Goal: Register for event/course

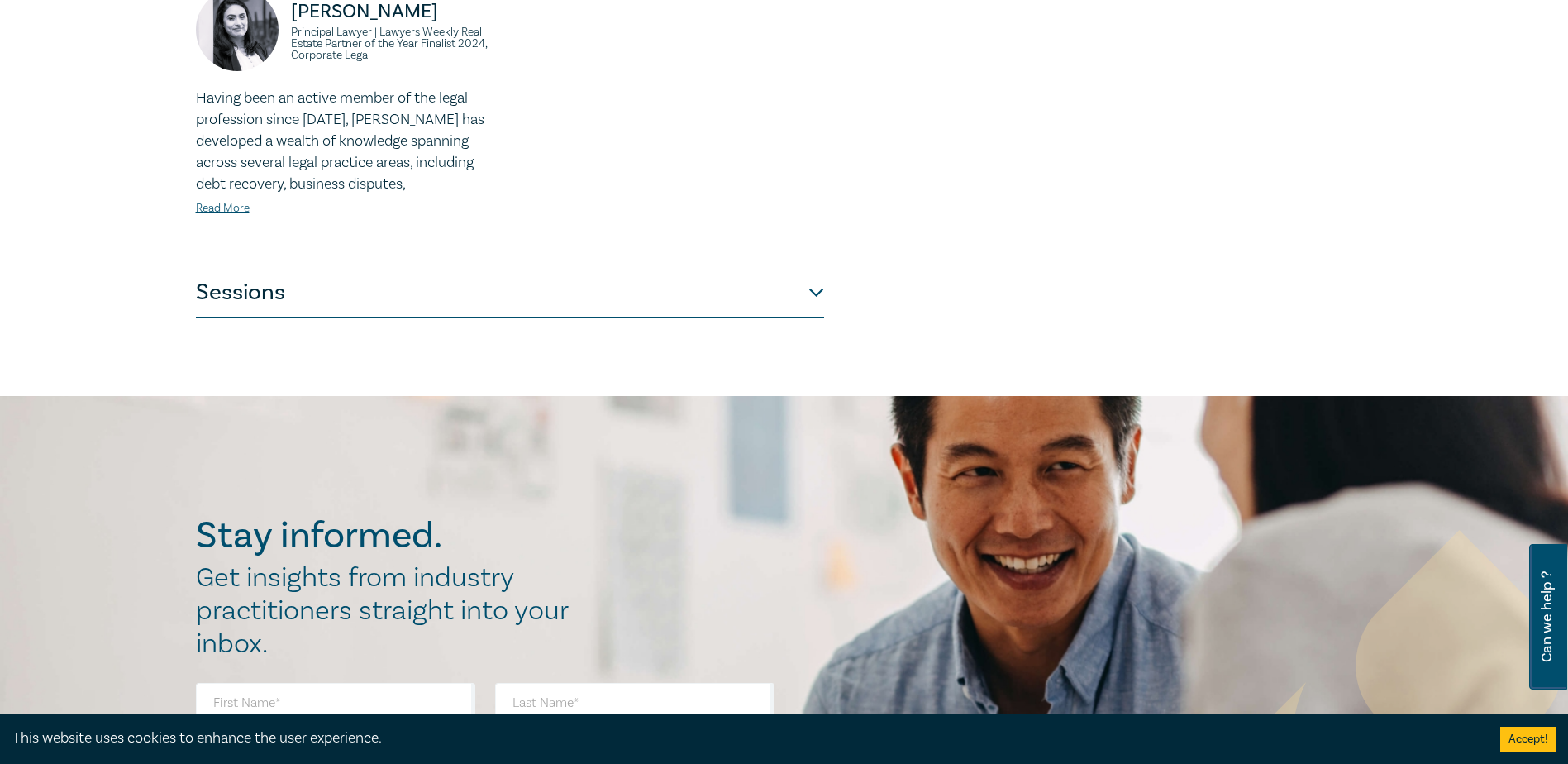
scroll to position [827, 0]
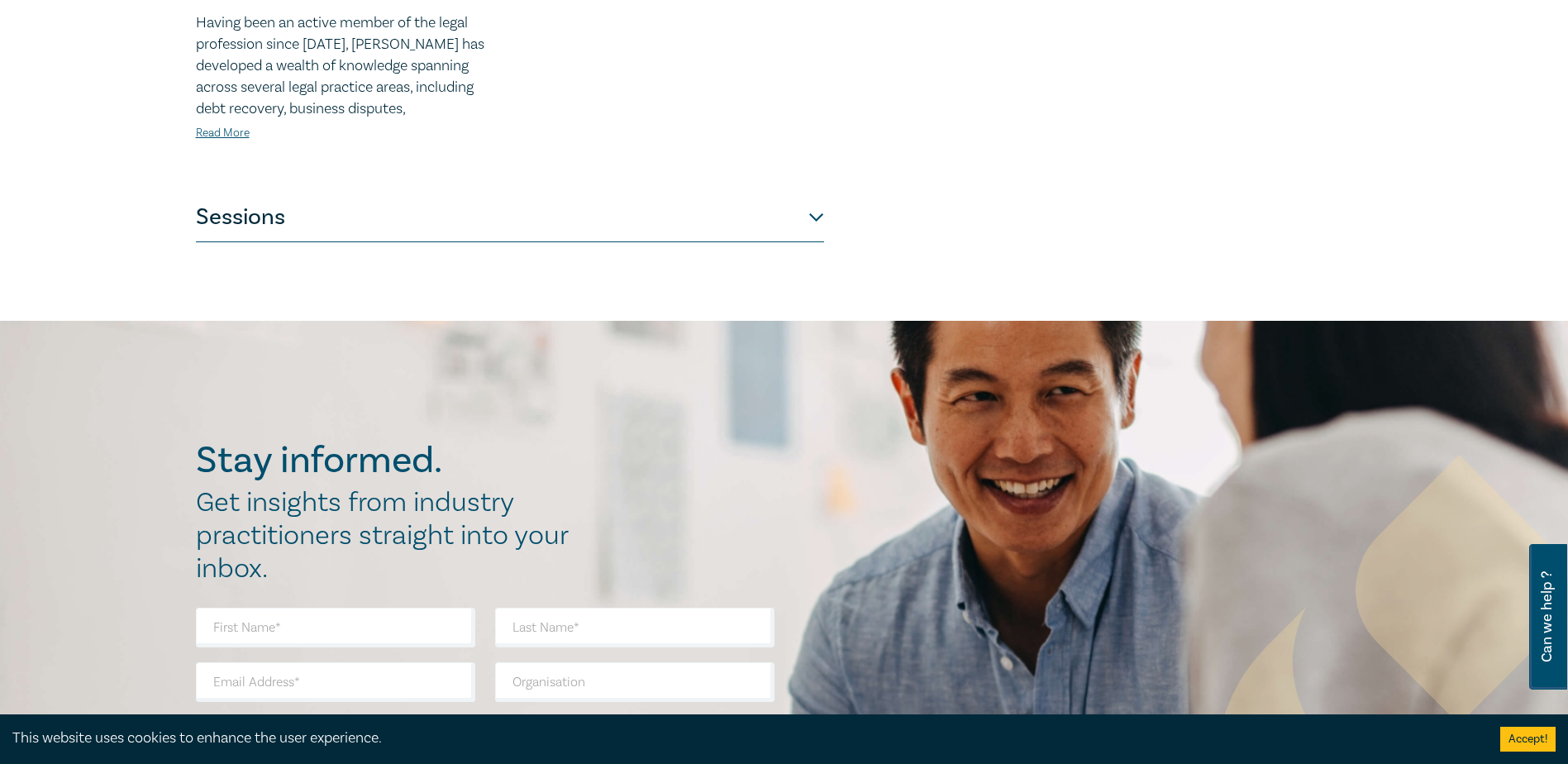
click at [821, 198] on button "Sessions" at bounding box center [510, 217] width 628 height 49
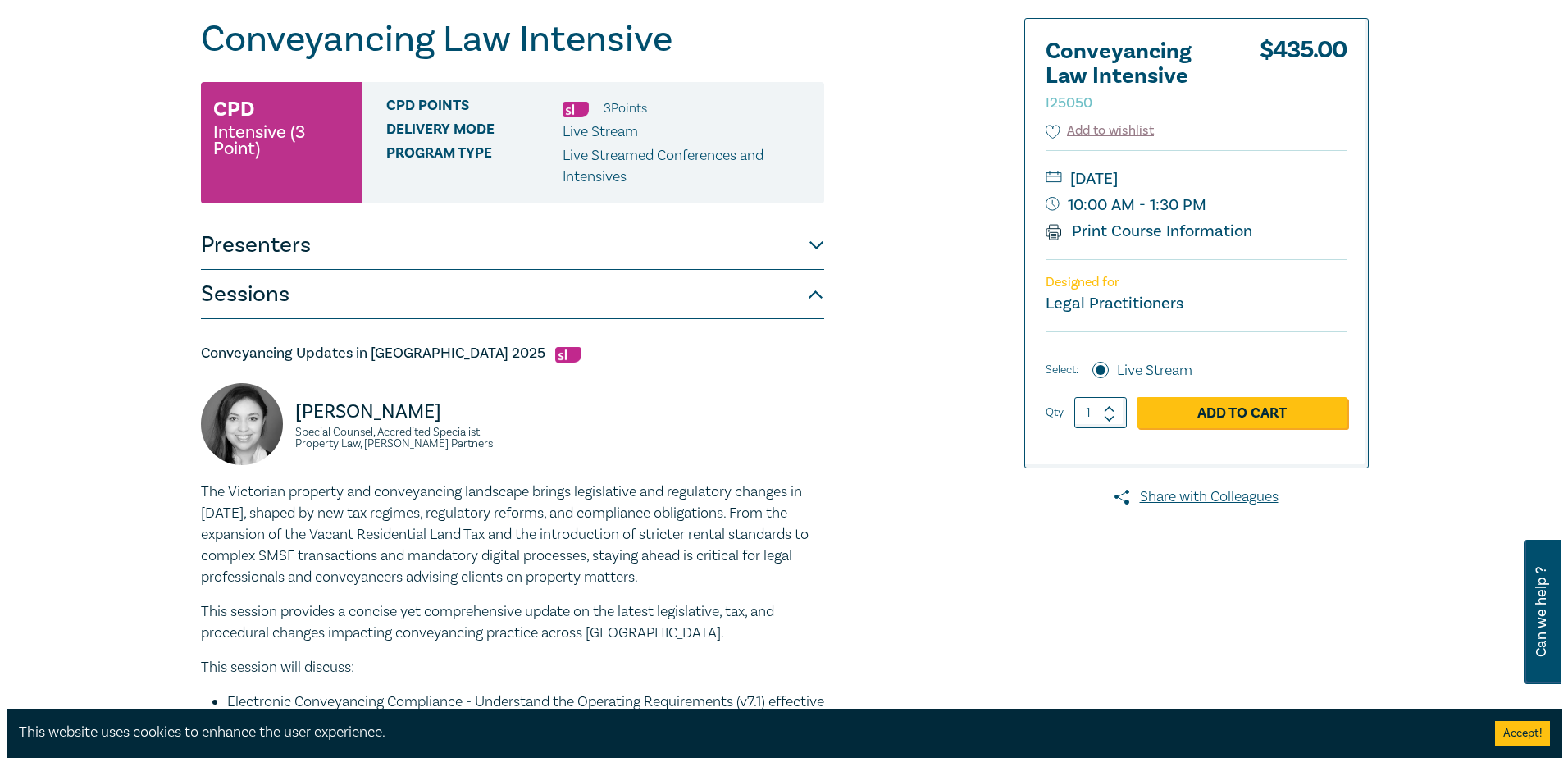
scroll to position [164, 0]
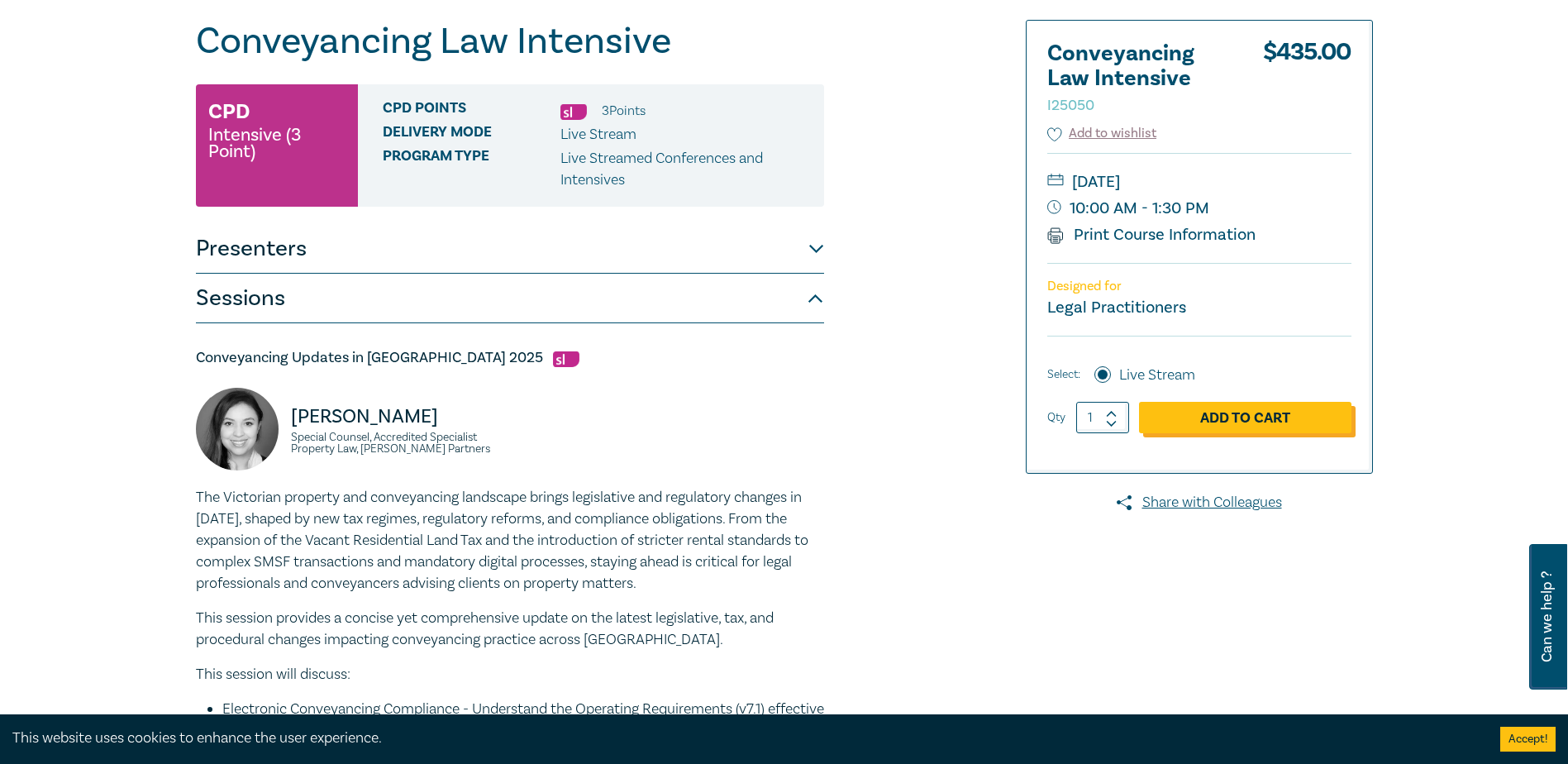
click at [1250, 408] on link "Add to Cart" at bounding box center [1245, 418] width 212 height 31
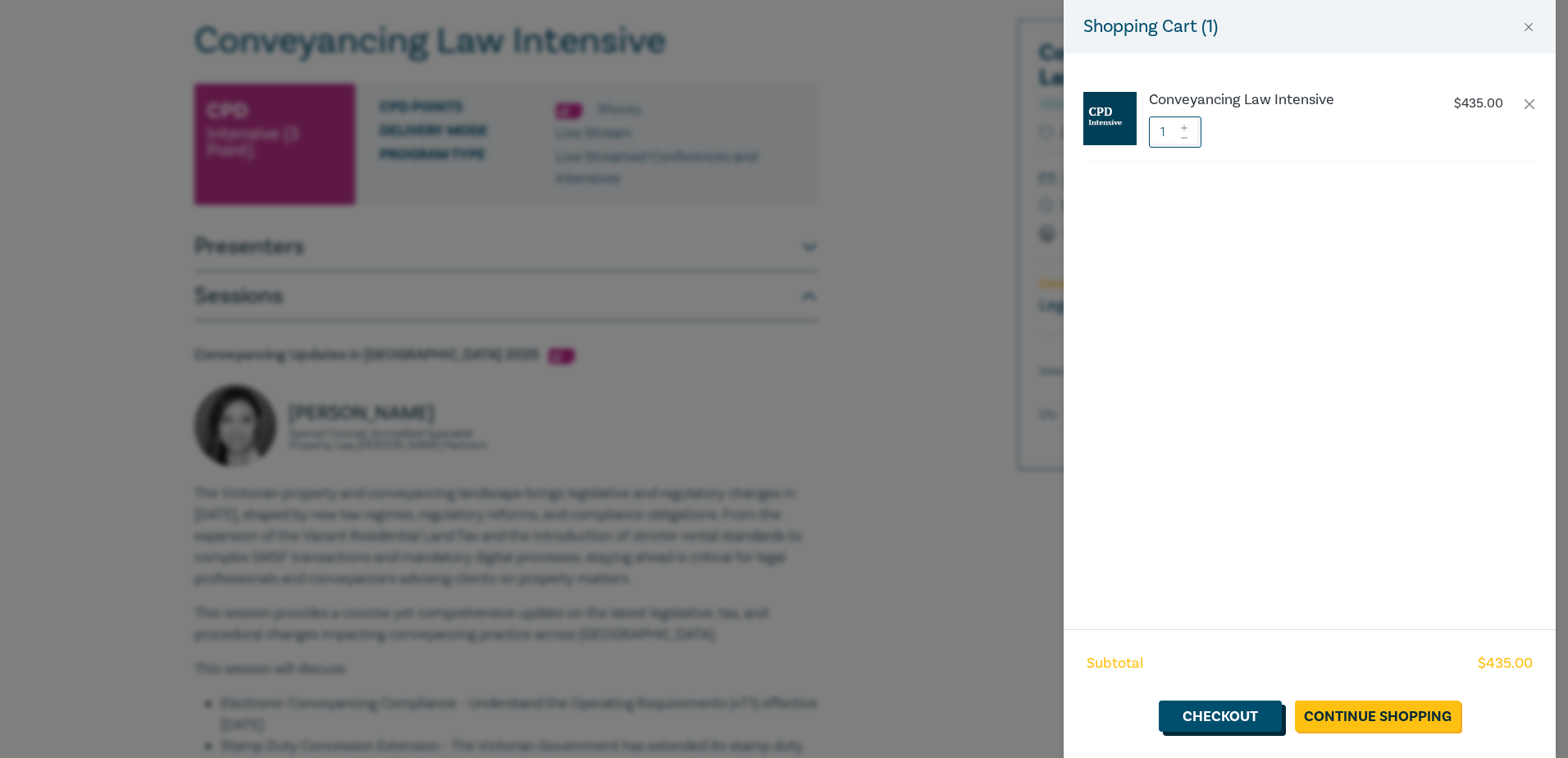
click at [1254, 722] on link "Checkout" at bounding box center [1220, 716] width 123 height 31
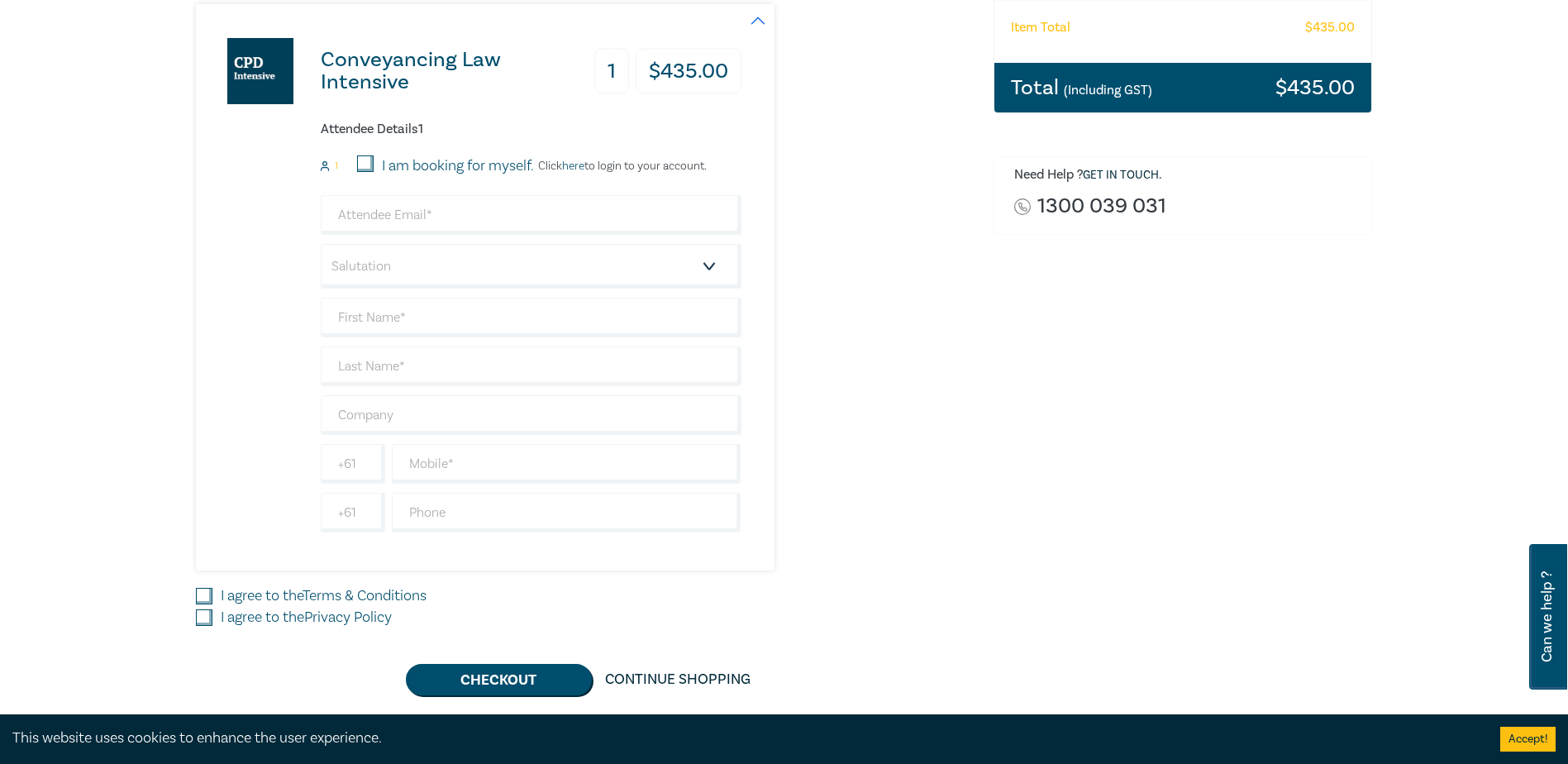
scroll to position [331, 0]
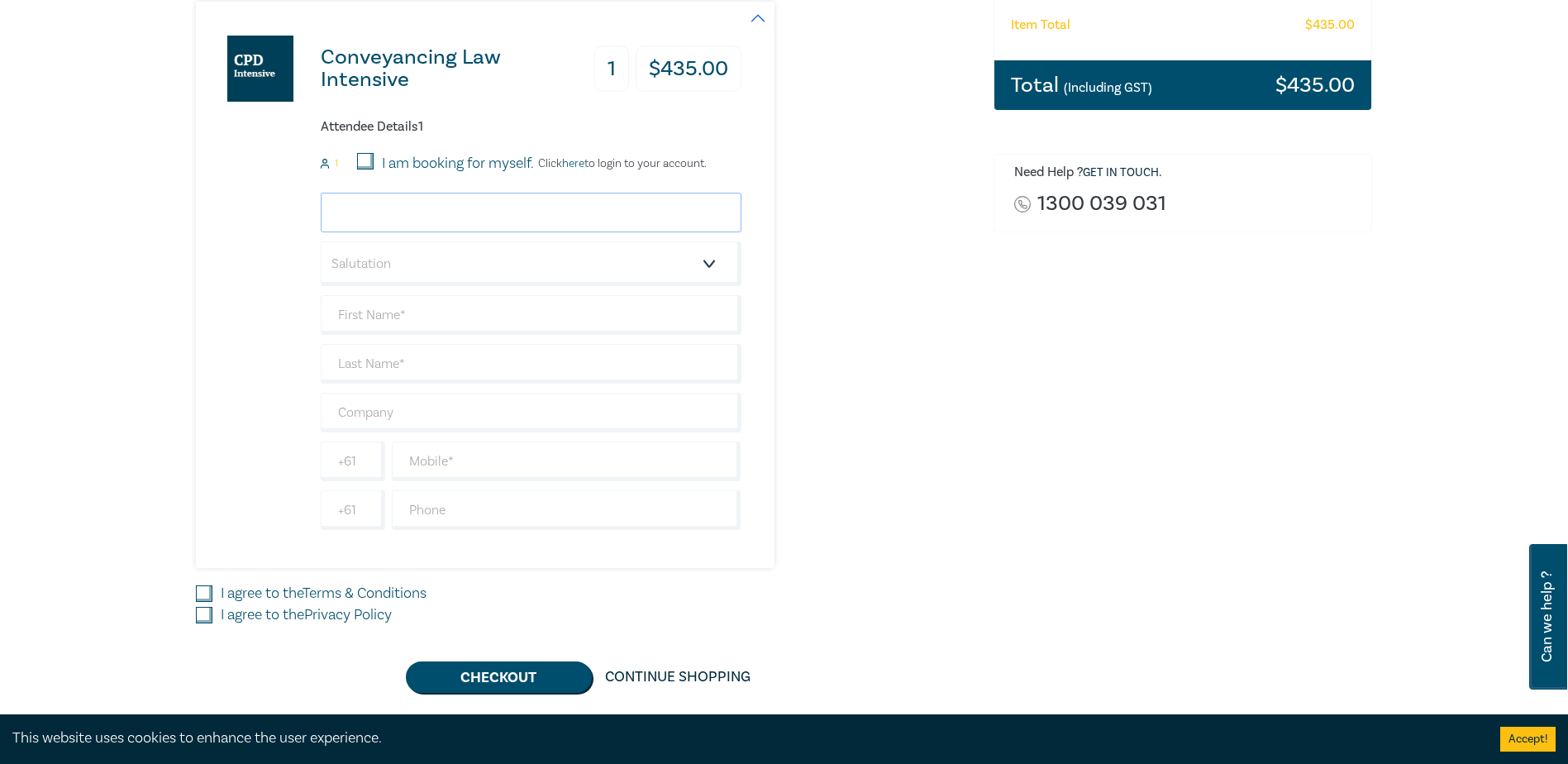
click at [439, 218] on input "email" at bounding box center [532, 212] width 421 height 40
type input "[EMAIL_ADDRESS][DOMAIN_NAME]"
type input "Joy"
type input "Meng"
type input "[PERSON_NAME]"
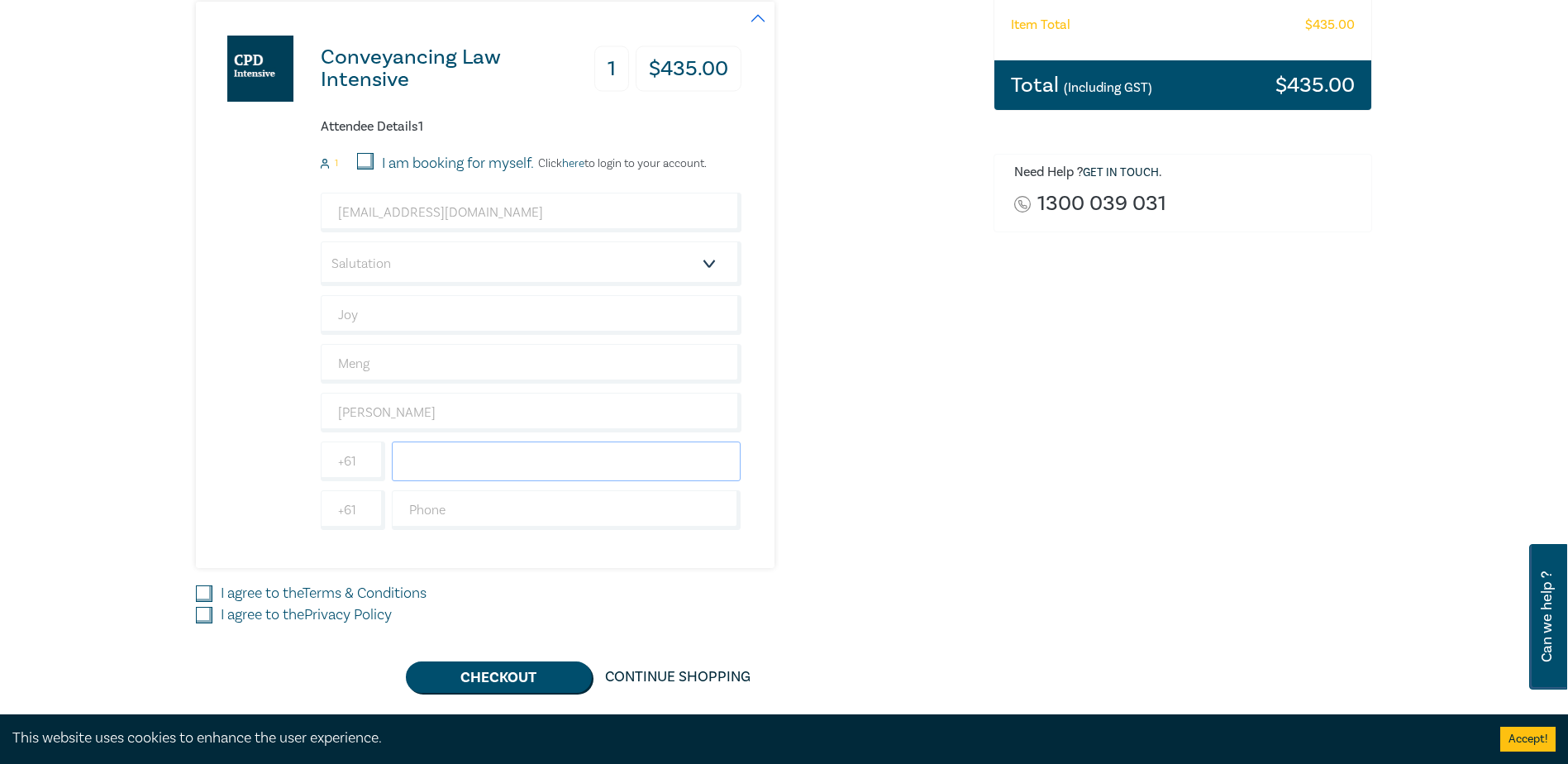
click at [461, 464] on input "text" at bounding box center [566, 462] width 349 height 40
type input "0421485232"
click at [211, 591] on input "I agree to the Terms & Conditions" at bounding box center [204, 593] width 16 height 16
checkbox input "true"
click at [208, 613] on input "I agree to the Privacy Policy" at bounding box center [204, 615] width 16 height 16
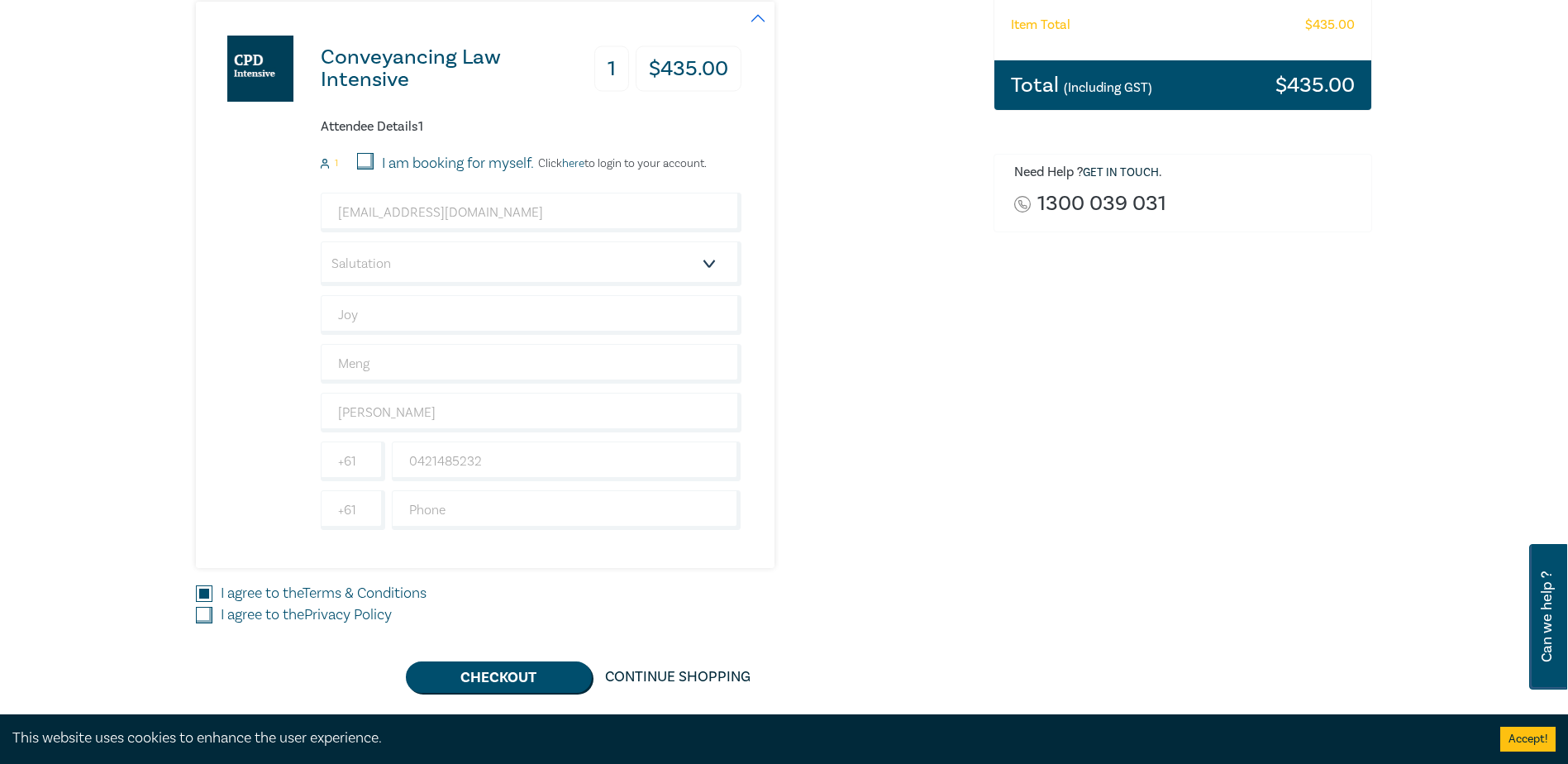
checkbox input "true"
click at [475, 686] on button "Checkout" at bounding box center [499, 677] width 186 height 31
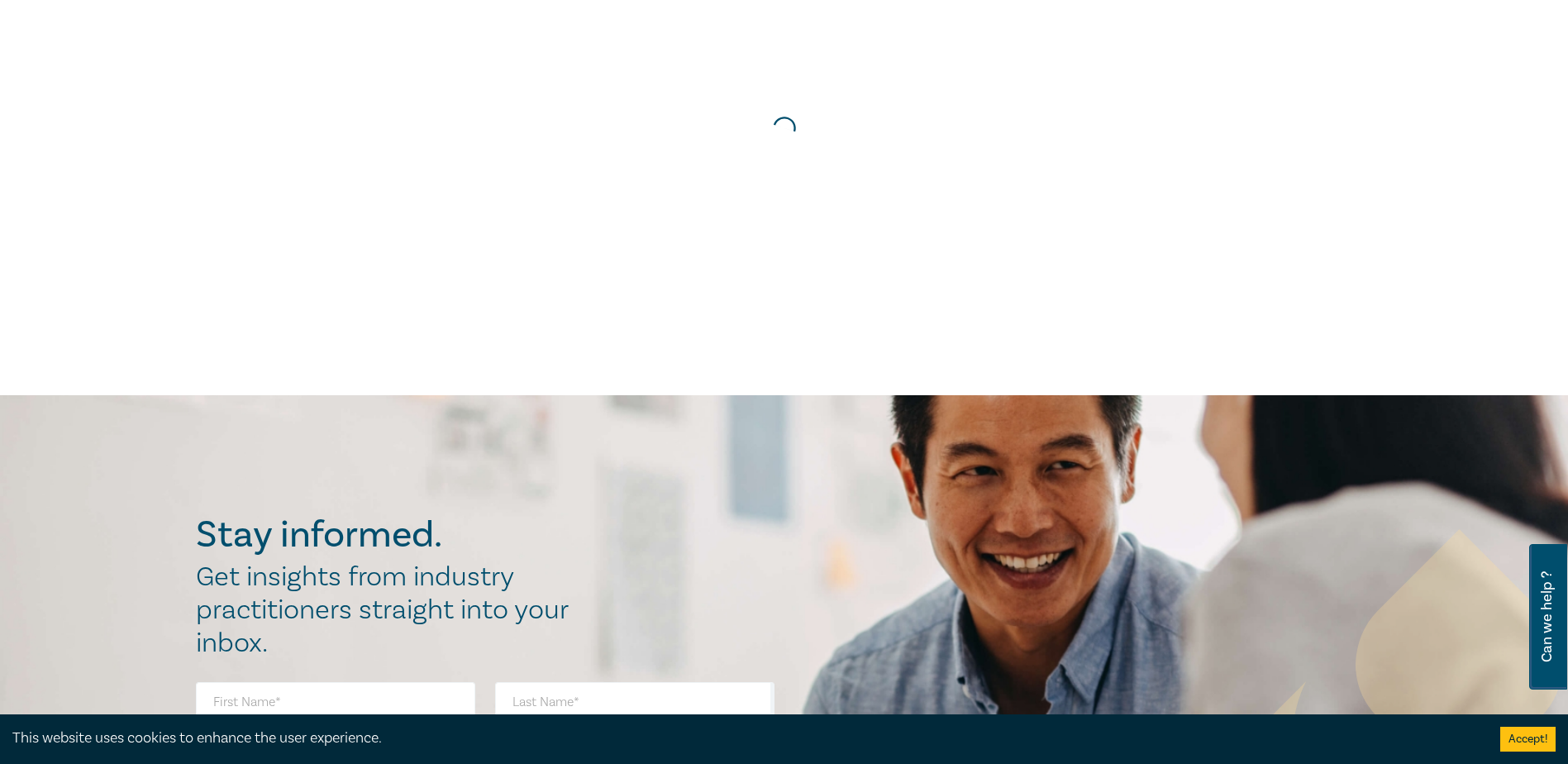
scroll to position [0, 0]
